Goal: Task Accomplishment & Management: Use online tool/utility

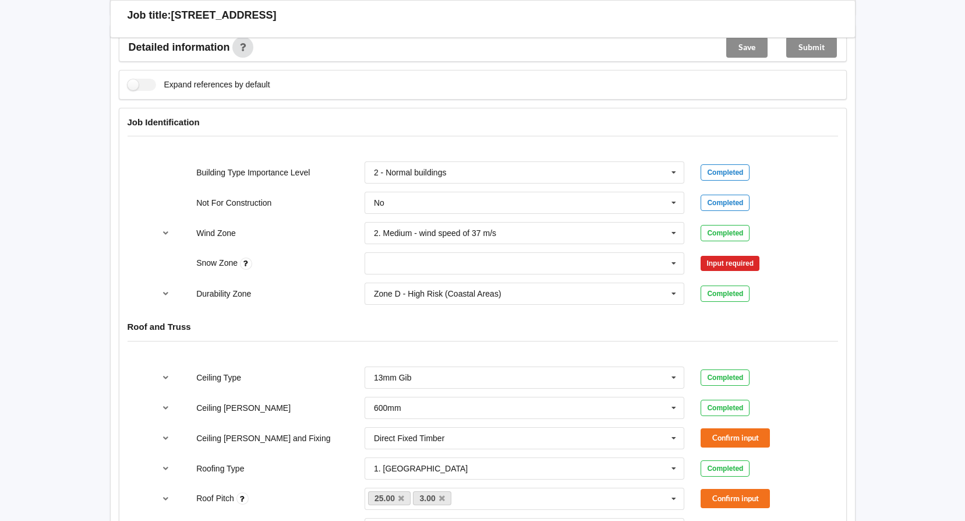
scroll to position [408, 0]
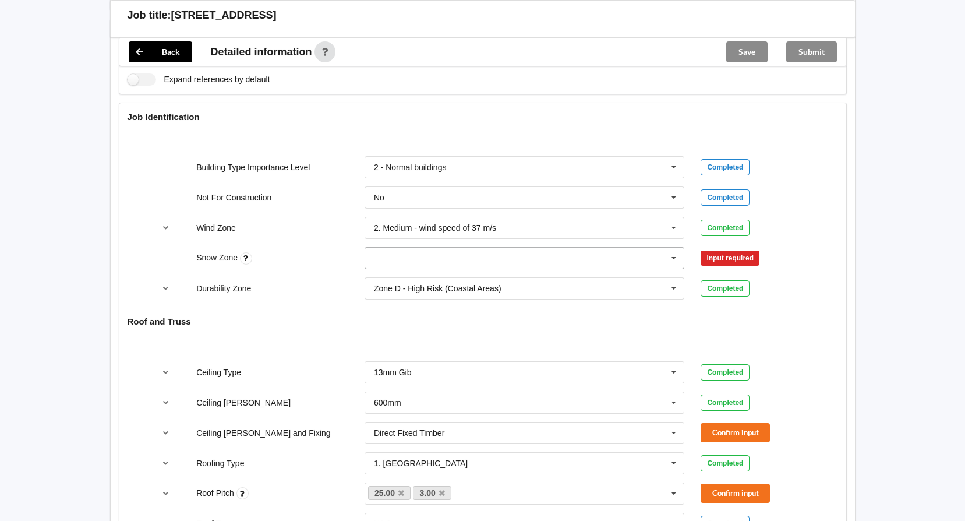
click at [673, 258] on icon at bounding box center [673, 259] width 17 height 22
click at [485, 281] on div "N0" at bounding box center [524, 280] width 319 height 22
click at [757, 255] on button "Confirm input" at bounding box center [735, 258] width 69 height 19
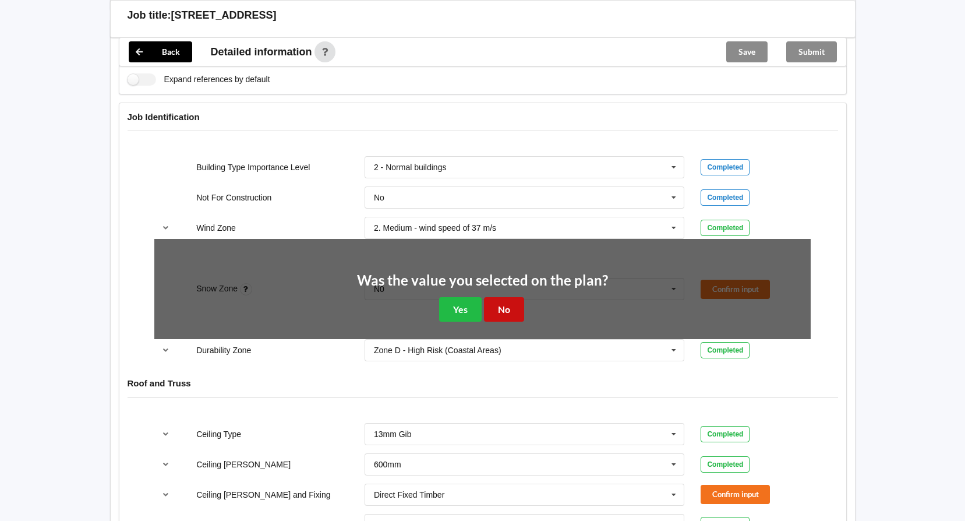
click at [495, 310] on button "No" at bounding box center [504, 309] width 40 height 24
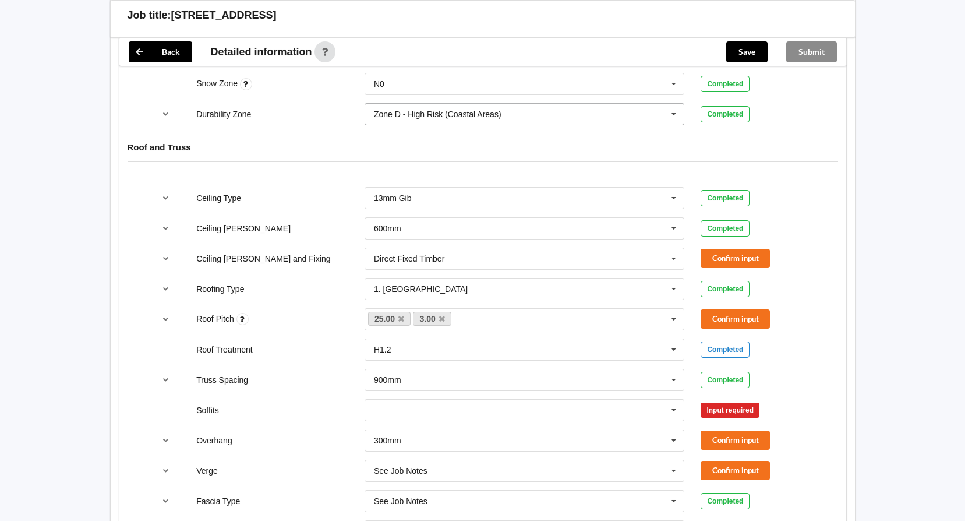
scroll to position [582, 0]
click at [741, 257] on button "Confirm input" at bounding box center [735, 257] width 69 height 19
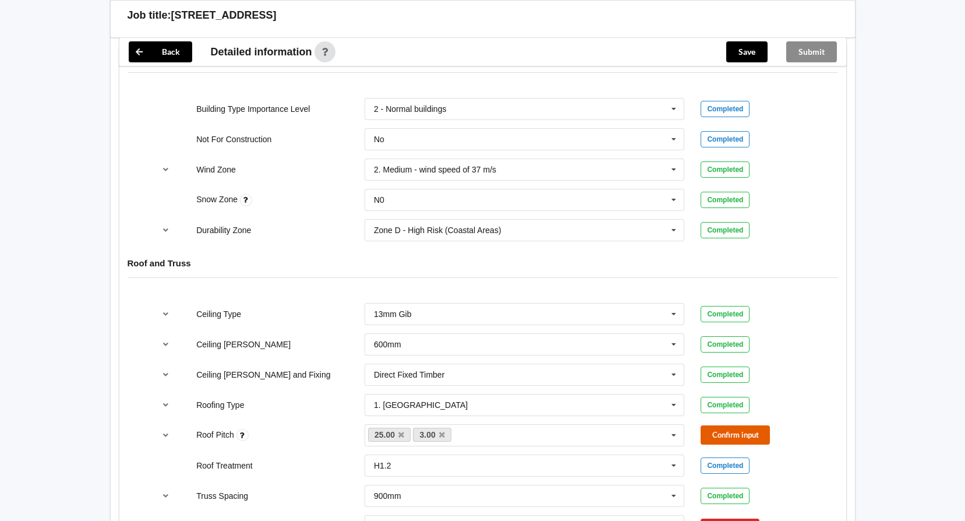
click at [754, 429] on button "Confirm input" at bounding box center [735, 434] width 69 height 19
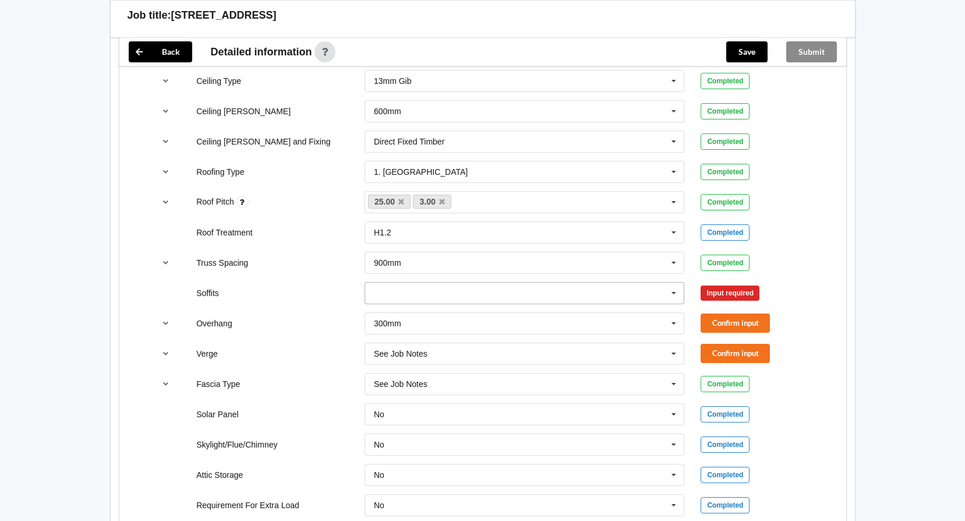
click at [673, 292] on icon at bounding box center [673, 293] width 17 height 22
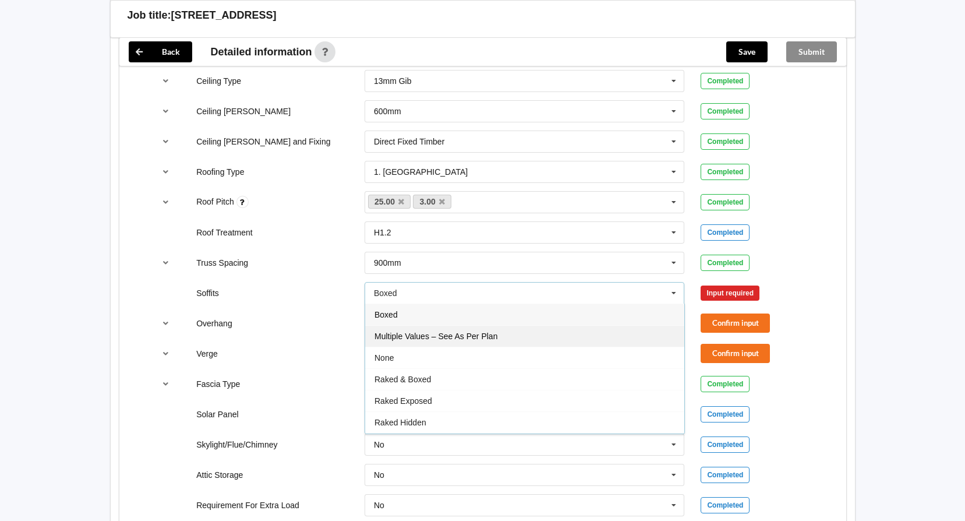
click at [445, 340] on span "Multiple Values – See As Per Plan" at bounding box center [436, 335] width 123 height 9
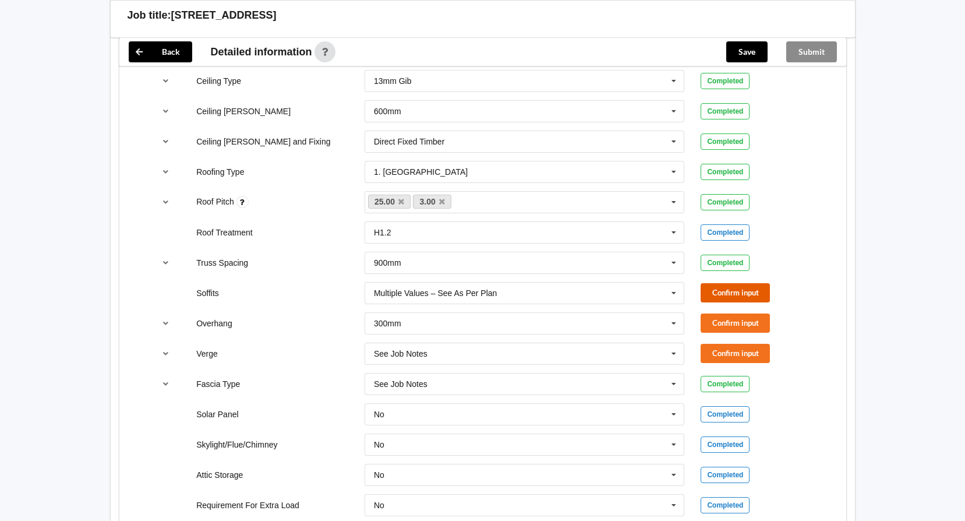
click at [716, 289] on button "Confirm input" at bounding box center [735, 292] width 69 height 19
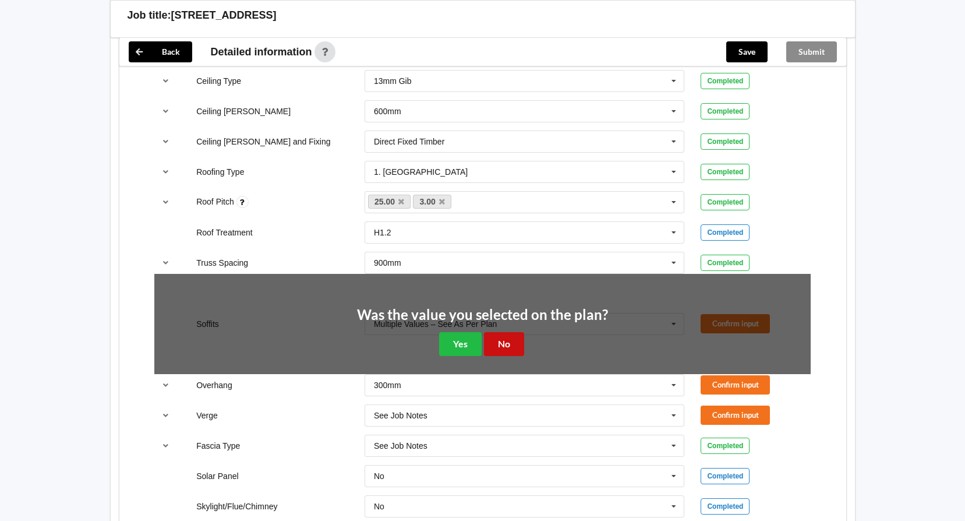
click at [495, 351] on button "No" at bounding box center [504, 344] width 40 height 24
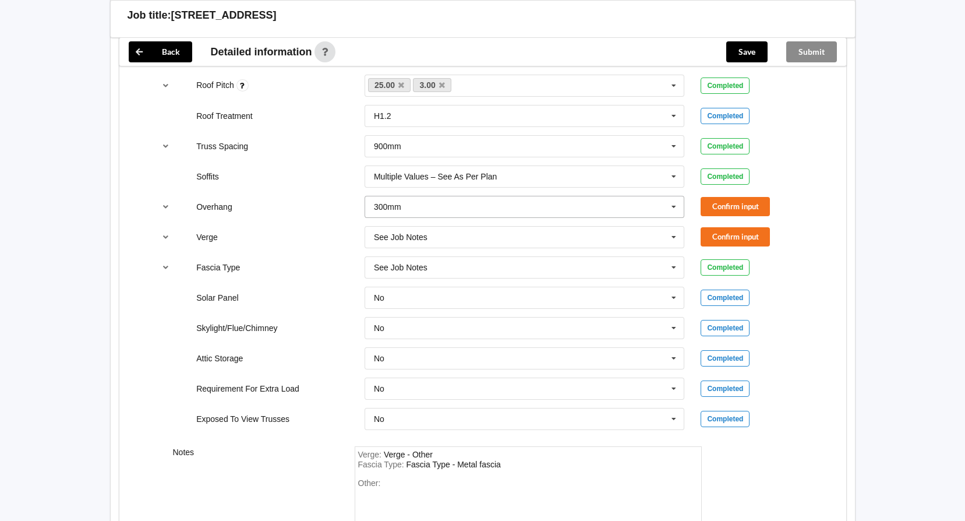
scroll to position [757, 0]
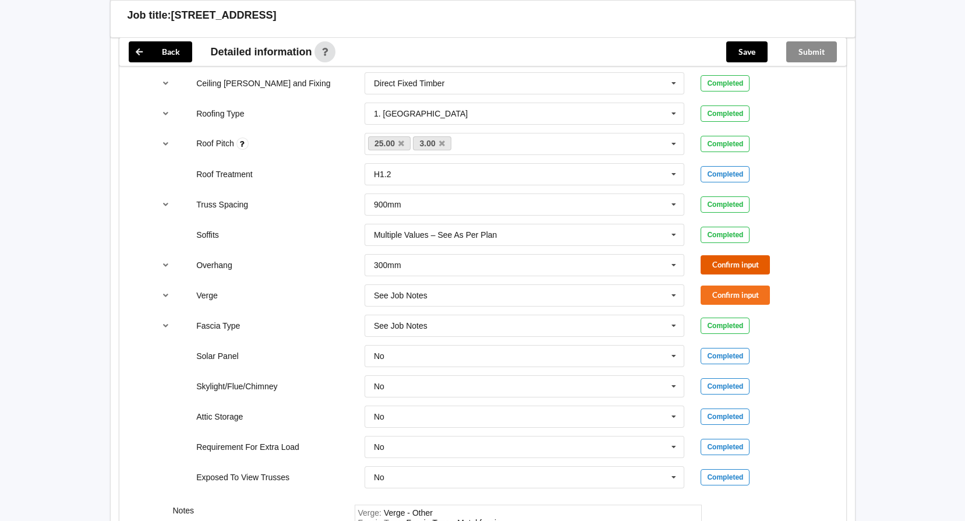
click at [733, 266] on button "Confirm input" at bounding box center [735, 264] width 69 height 19
click at [746, 291] on button "Confirm input" at bounding box center [735, 294] width 69 height 19
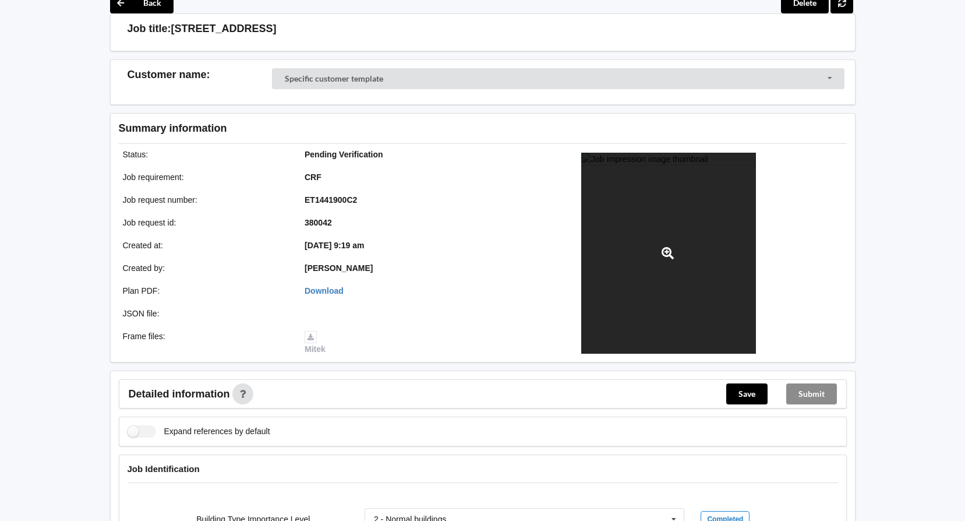
scroll to position [0, 0]
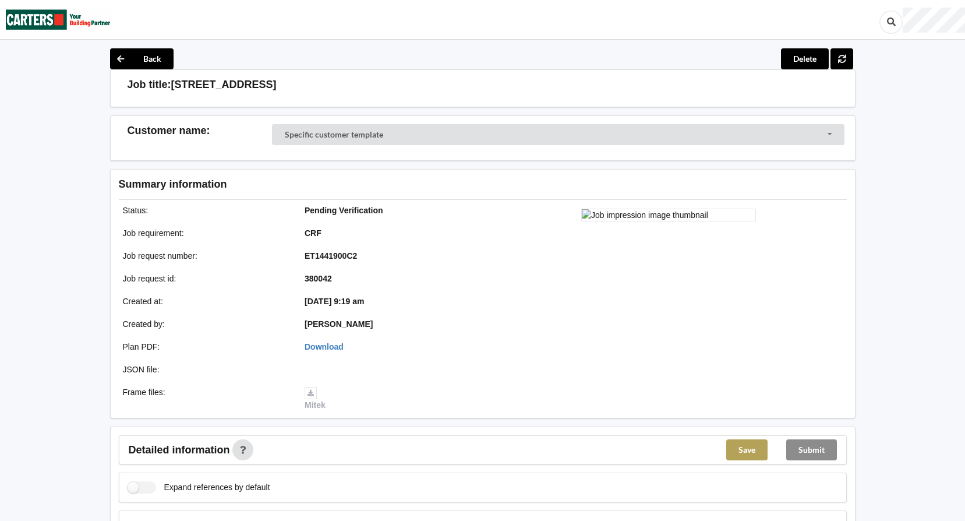
click at [744, 452] on button "Save" at bounding box center [746, 449] width 41 height 21
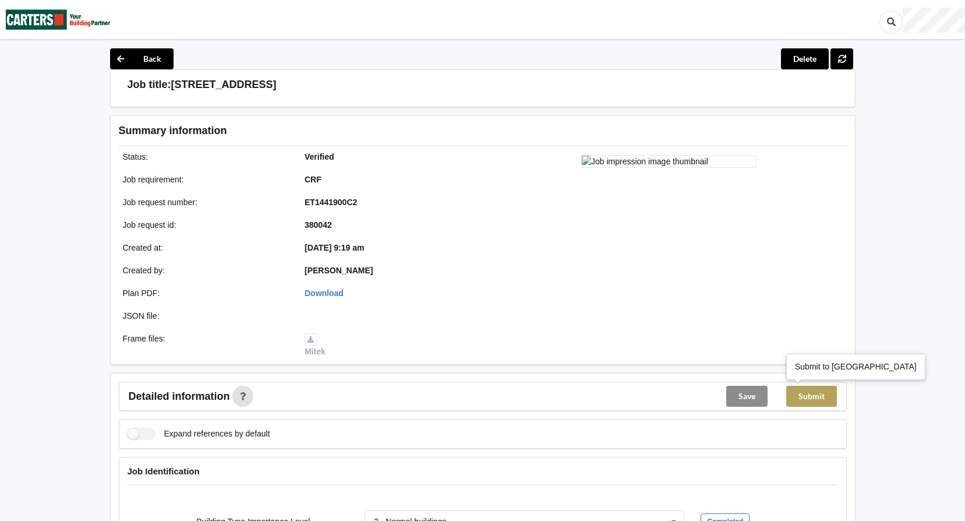
click at [811, 400] on button "Submit" at bounding box center [811, 396] width 51 height 21
